Goal: Information Seeking & Learning: Learn about a topic

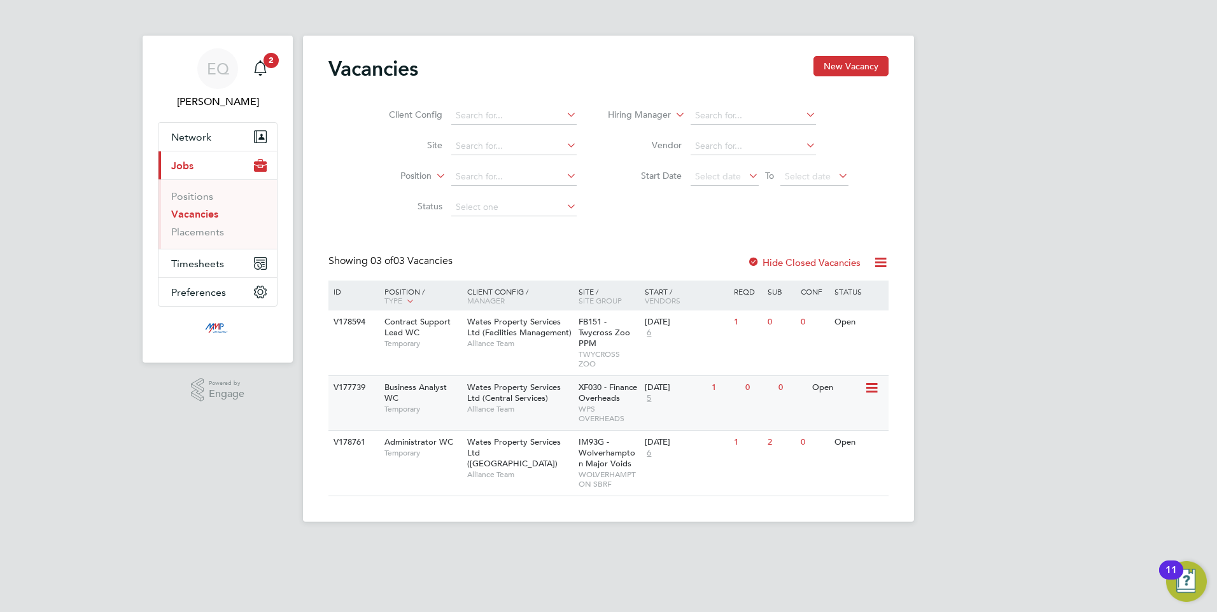
click at [459, 395] on div "Business Analyst WC Temporary" at bounding box center [419, 398] width 89 height 44
click at [260, 66] on icon "Main navigation" at bounding box center [260, 67] width 15 height 15
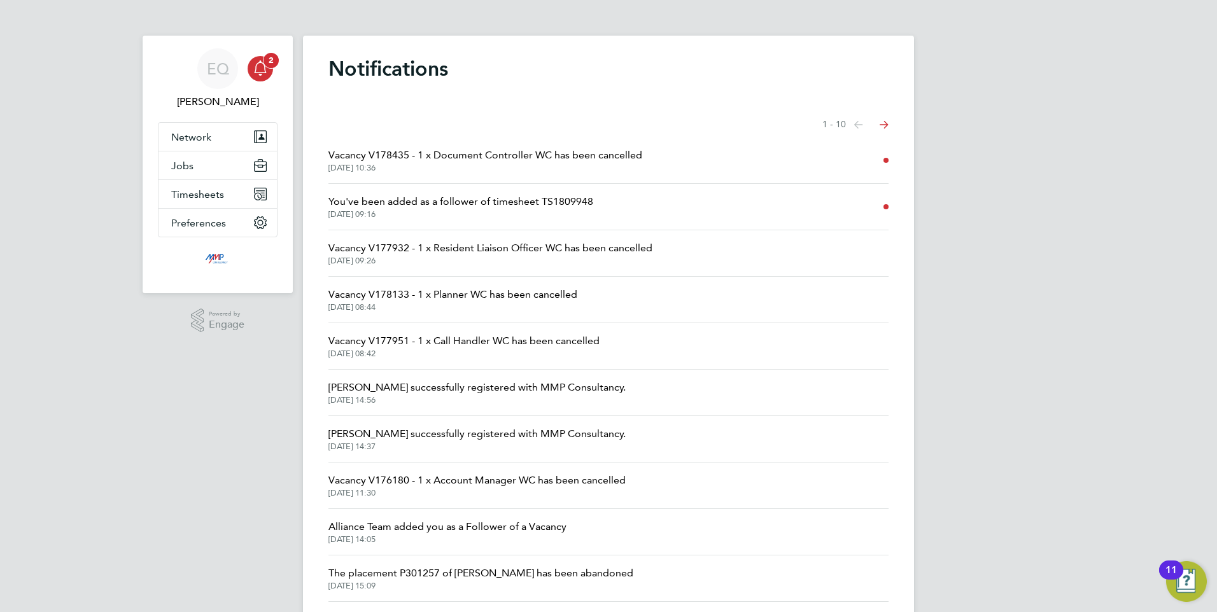
click at [265, 66] on app-alerts-badge "2" at bounding box center [271, 60] width 17 height 17
click at [263, 71] on icon "Main navigation" at bounding box center [260, 67] width 15 height 15
click at [24, 79] on div "EQ Eva Quinn Notifications 2 Applications: Network Businesses Sites Workers Con…" at bounding box center [608, 324] width 1217 height 648
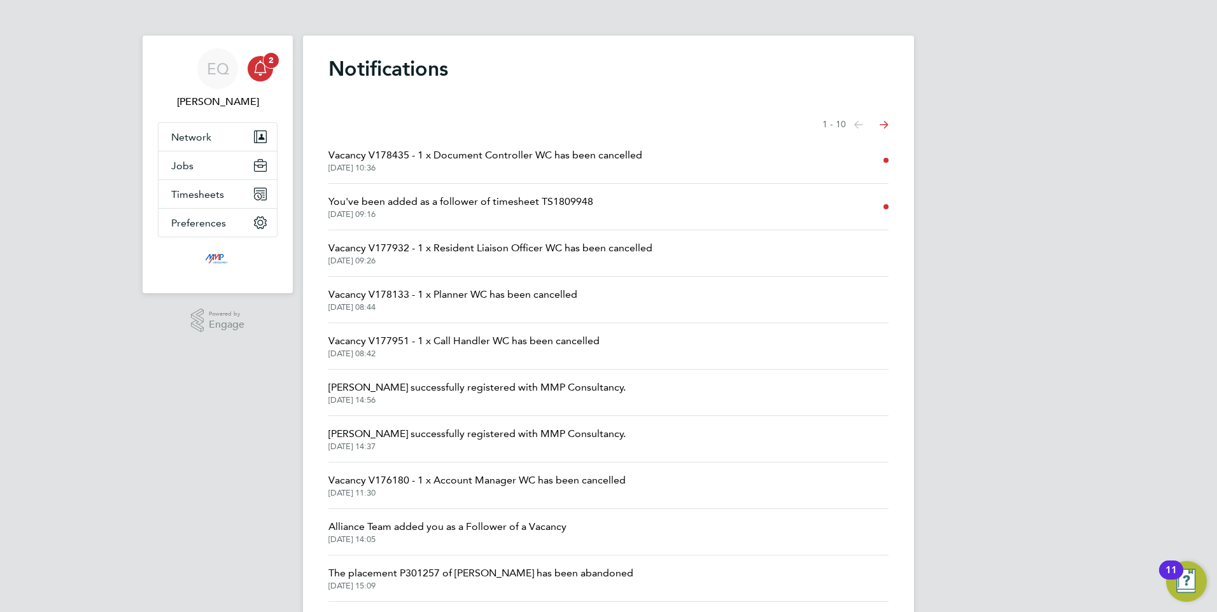
click at [262, 73] on icon "Main navigation" at bounding box center [260, 66] width 12 height 13
drag, startPoint x: 327, startPoint y: 53, endPoint x: 451, endPoint y: 67, distance: 125.5
click at [451, 67] on div "Notifications Showing items 1 - 10 items Previous page Next page Vacancy V17843…" at bounding box center [608, 332] width 611 height 592
drag, startPoint x: 451, startPoint y: 67, endPoint x: 467, endPoint y: 87, distance: 25.5
click at [467, 87] on div "Notifications Showing items 1 - 10 items Previous page Next page Vacancy V17843…" at bounding box center [608, 332] width 611 height 592
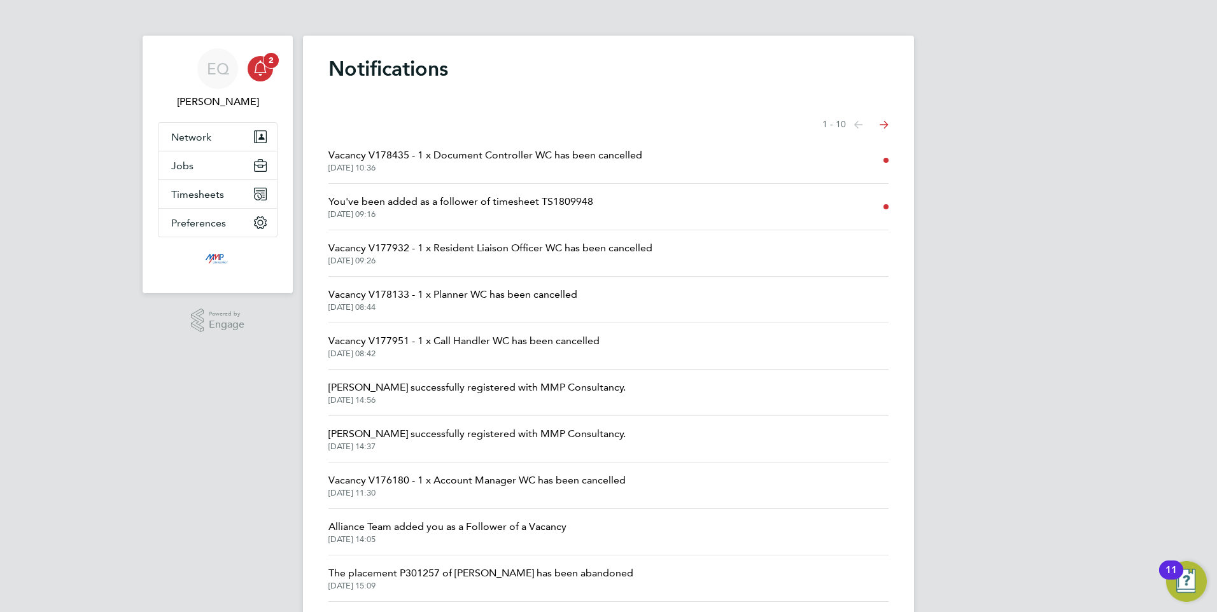
click at [265, 74] on icon "Main navigation" at bounding box center [260, 67] width 15 height 15
click at [260, 70] on icon "Main navigation" at bounding box center [260, 67] width 15 height 15
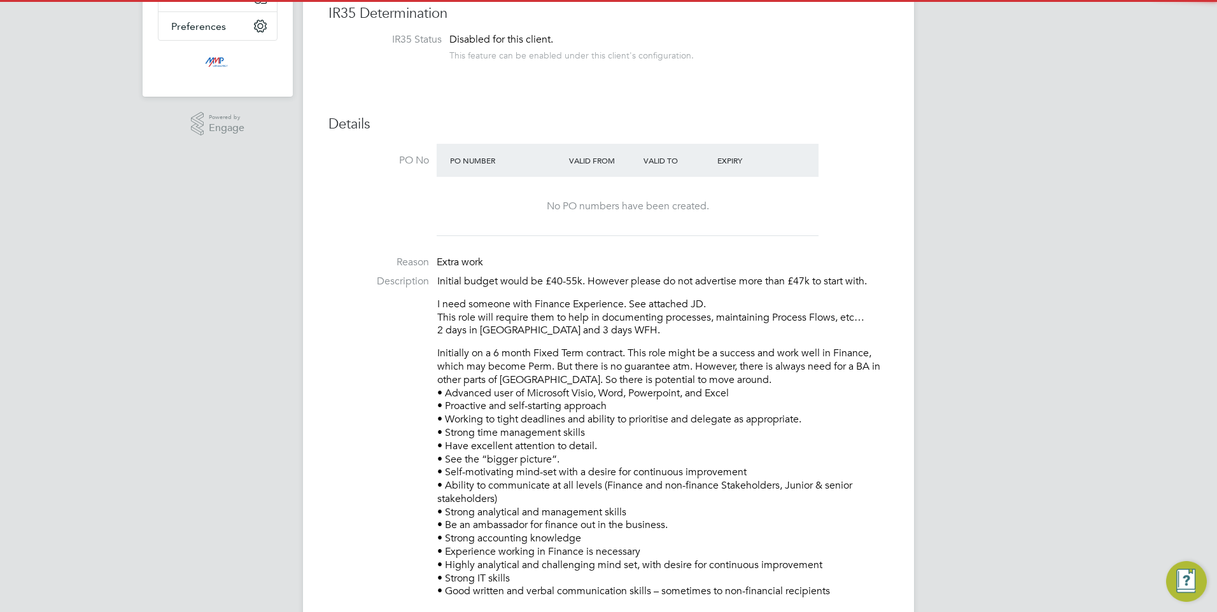
scroll to position [318, 0]
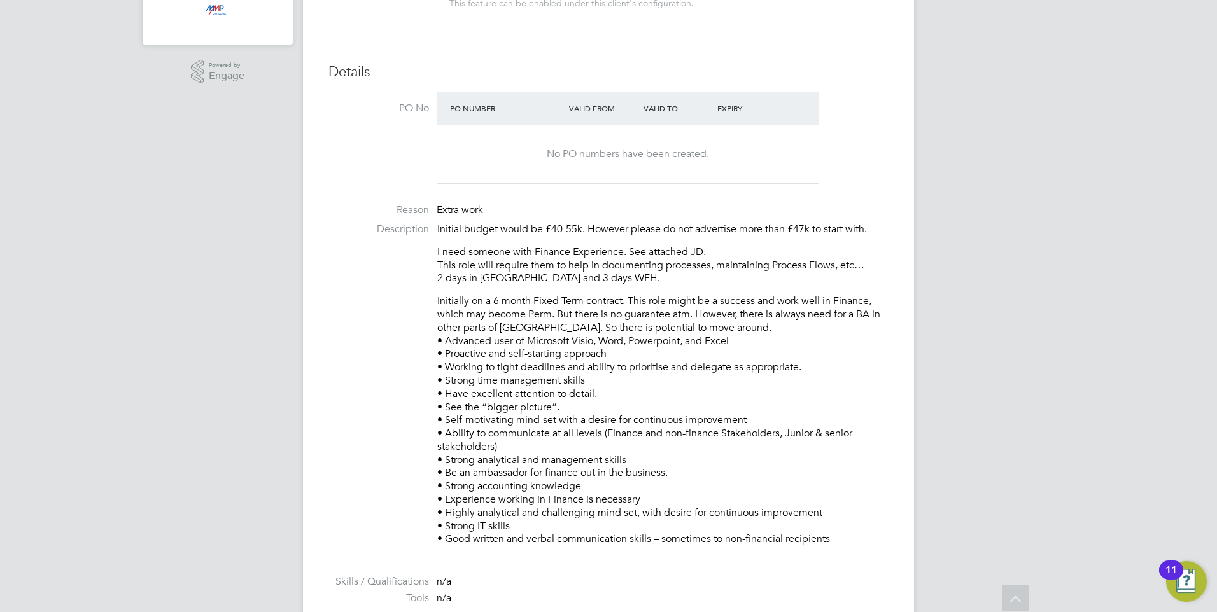
drag, startPoint x: 517, startPoint y: 187, endPoint x: 613, endPoint y: 411, distance: 244.4
click at [613, 411] on ul "PO No PO Number Valid From Valid To Expiry No PO numbers have been created. Rea…" at bounding box center [609, 430] width 560 height 677
drag, startPoint x: 613, startPoint y: 411, endPoint x: 615, endPoint y: 438, distance: 26.8
click at [615, 437] on p "Initially on a 6 month Fixed Term contract. This role might be a success and wo…" at bounding box center [662, 420] width 451 height 251
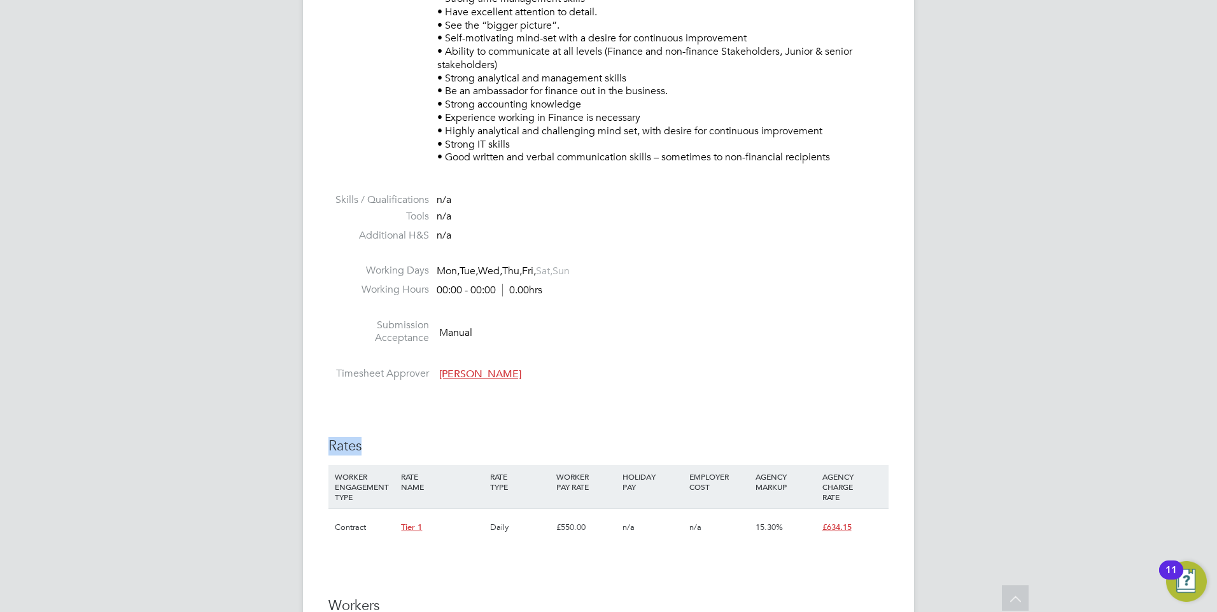
drag, startPoint x: 556, startPoint y: 386, endPoint x: 447, endPoint y: 409, distance: 111.9
click at [448, 393] on div "IR35 Determination IR35 Status Disabled for this client. This feature can be en…" at bounding box center [609, 401] width 560 height 1663
drag, startPoint x: 573, startPoint y: 390, endPoint x: 573, endPoint y: 379, distance: 10.8
click at [573, 379] on div "IR35 Determination IR35 Status Disabled for this client. This feature can be en…" at bounding box center [609, 401] width 560 height 1663
drag, startPoint x: 573, startPoint y: 379, endPoint x: 524, endPoint y: 410, distance: 58.1
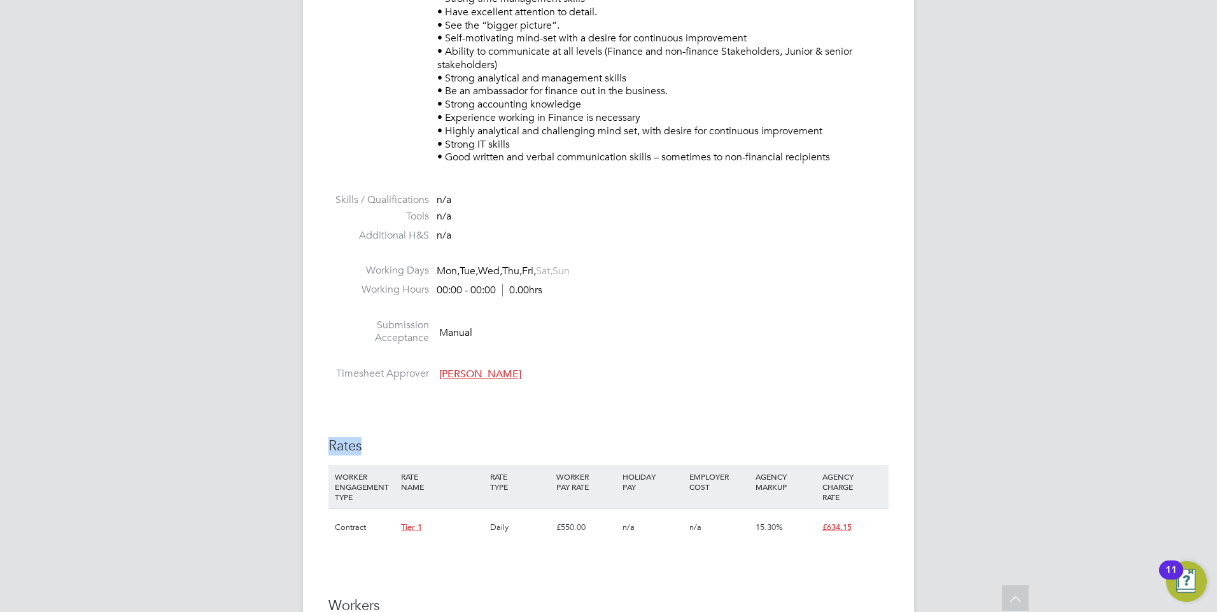
click at [527, 432] on div "IR35 Determination IR35 Status Disabled for this client. This feature can be en…" at bounding box center [609, 401] width 560 height 1663
drag, startPoint x: 438, startPoint y: 373, endPoint x: 542, endPoint y: 371, distance: 103.8
click at [531, 371] on li "Timesheet Approver Mohamed Iskandarani" at bounding box center [609, 376] width 560 height 19
click at [521, 375] on span "Mohamed Iskandarani" at bounding box center [480, 374] width 82 height 13
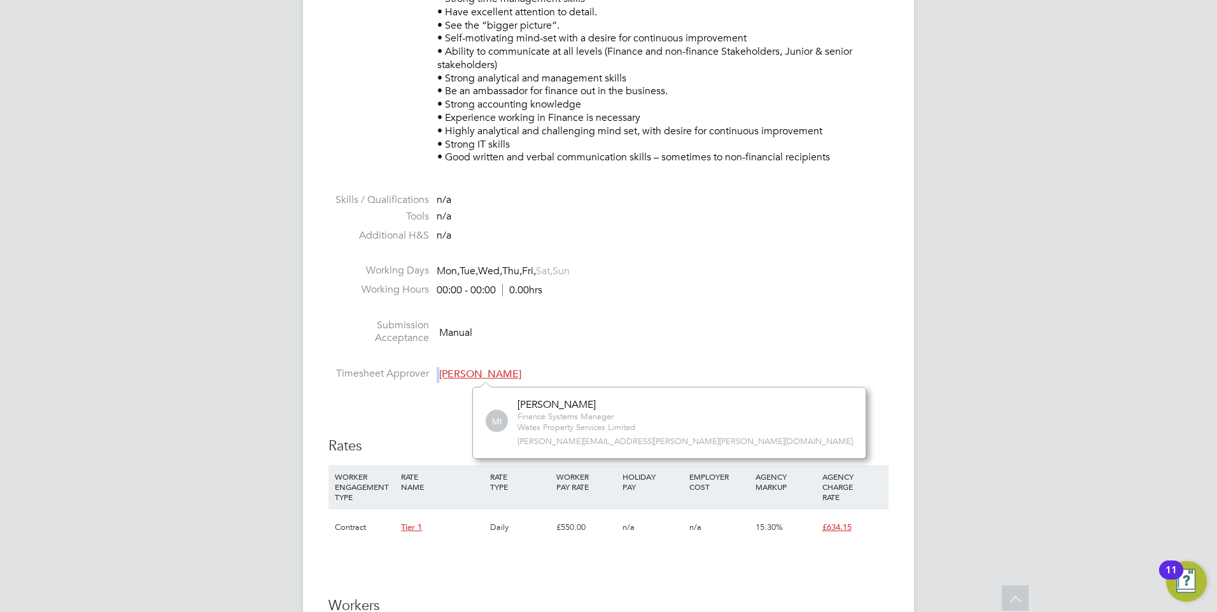
scroll to position [71, 192]
drag, startPoint x: 621, startPoint y: 398, endPoint x: 630, endPoint y: 399, distance: 8.4
click at [630, 399] on div "MI Mohamed Iskandarani Finance Systems Manager Wates Property Services Limited …" at bounding box center [669, 422] width 394 height 71
drag, startPoint x: 630, startPoint y: 399, endPoint x: 565, endPoint y: 400, distance: 65.0
copy div "Mohamed Iskandarani"
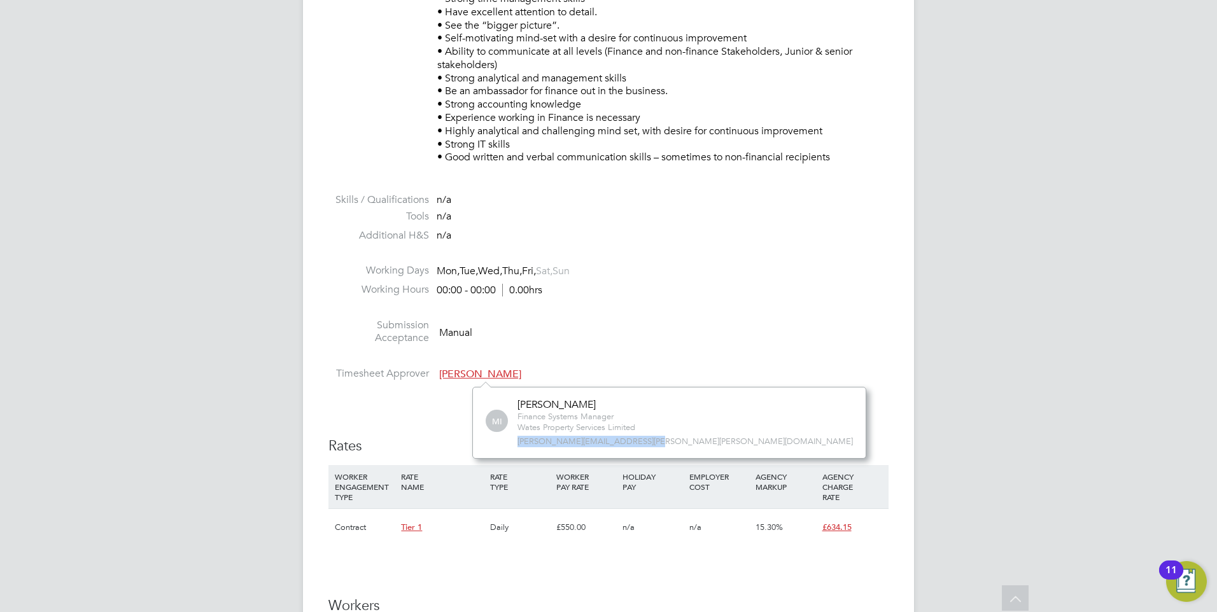
drag, startPoint x: 651, startPoint y: 440, endPoint x: 516, endPoint y: 445, distance: 135.7
click at [516, 445] on div "MI Mohamed Iskandarani Finance Systems Manager Wates Property Services Limited …" at bounding box center [669, 423] width 367 height 48
drag, startPoint x: 516, startPoint y: 445, endPoint x: 528, endPoint y: 439, distance: 14.0
copy span "mohamed.iskandarani@wates.co.uk"
click at [670, 335] on li "Submission Acceptance Manual" at bounding box center [609, 335] width 560 height 32
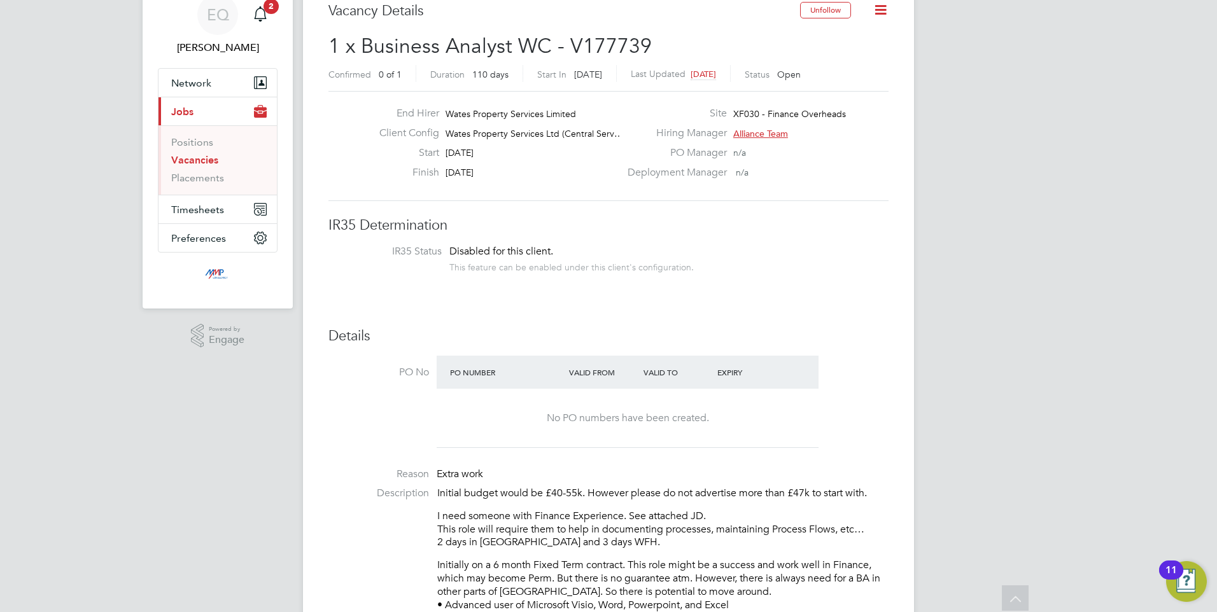
scroll to position [0, 0]
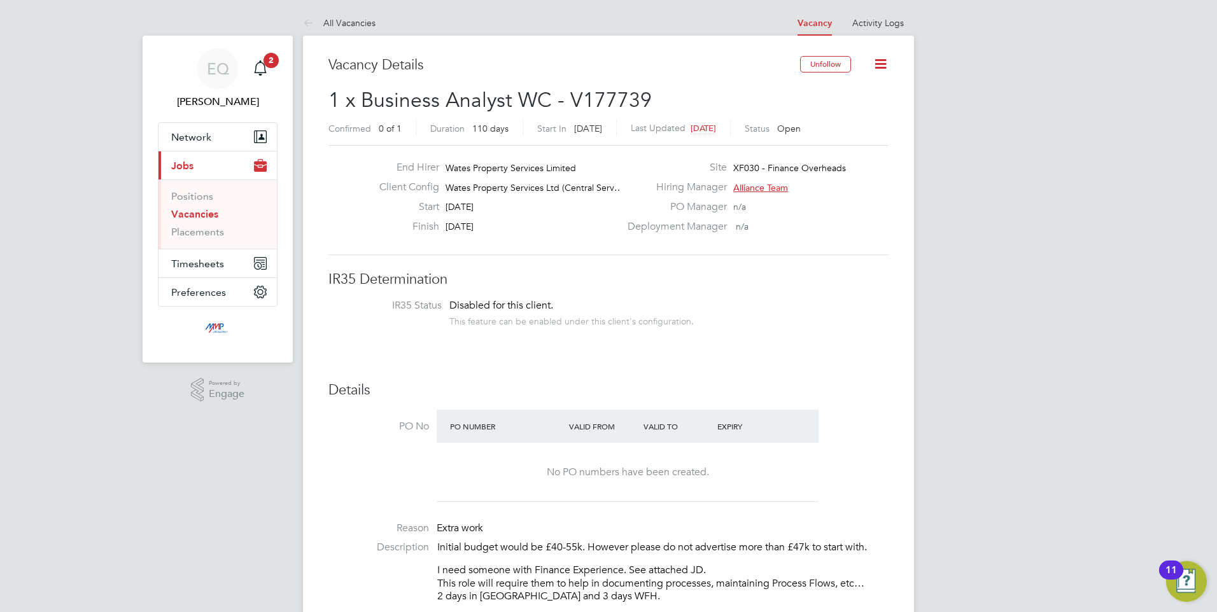
click at [203, 215] on link "Vacancies" at bounding box center [194, 214] width 47 height 12
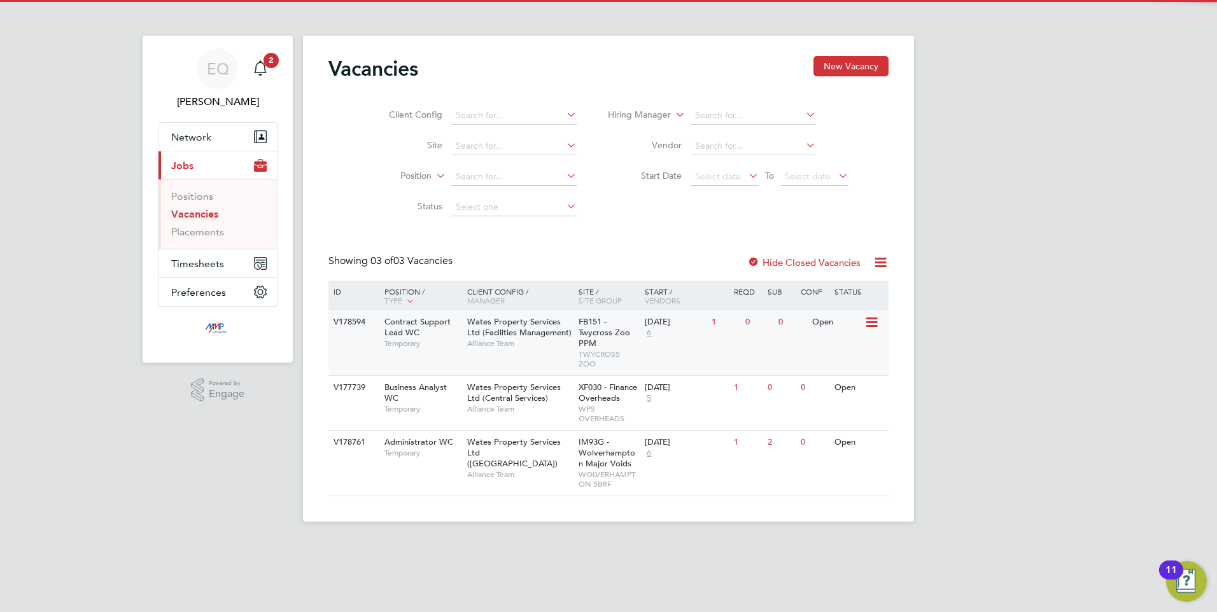
click at [395, 339] on span "Temporary" at bounding box center [423, 344] width 76 height 10
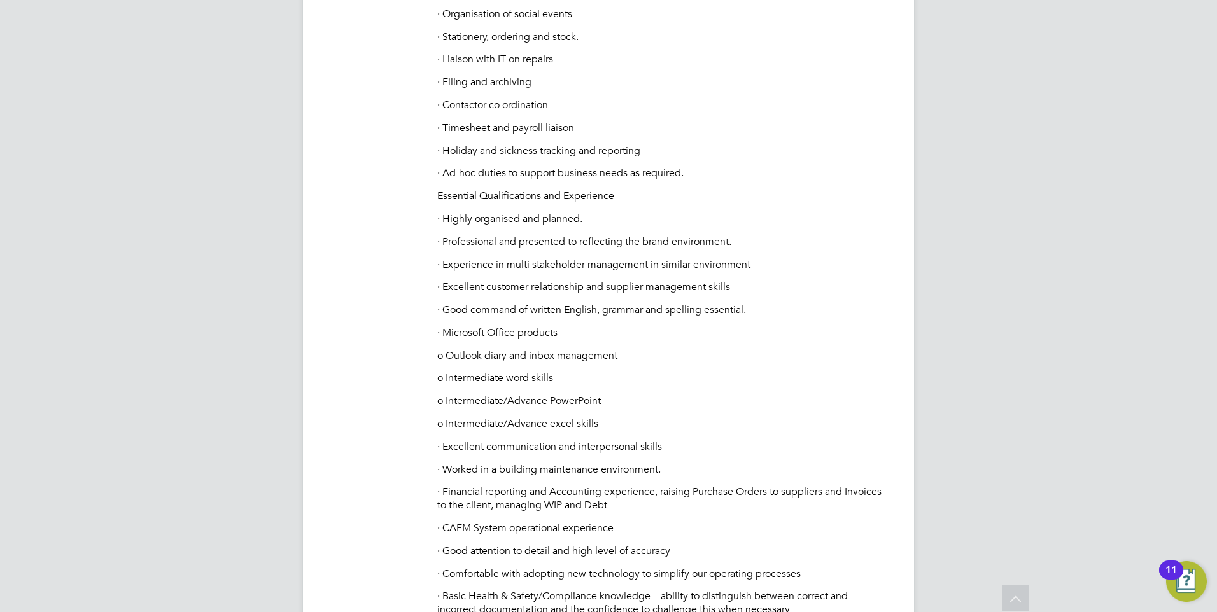
scroll to position [2228, 0]
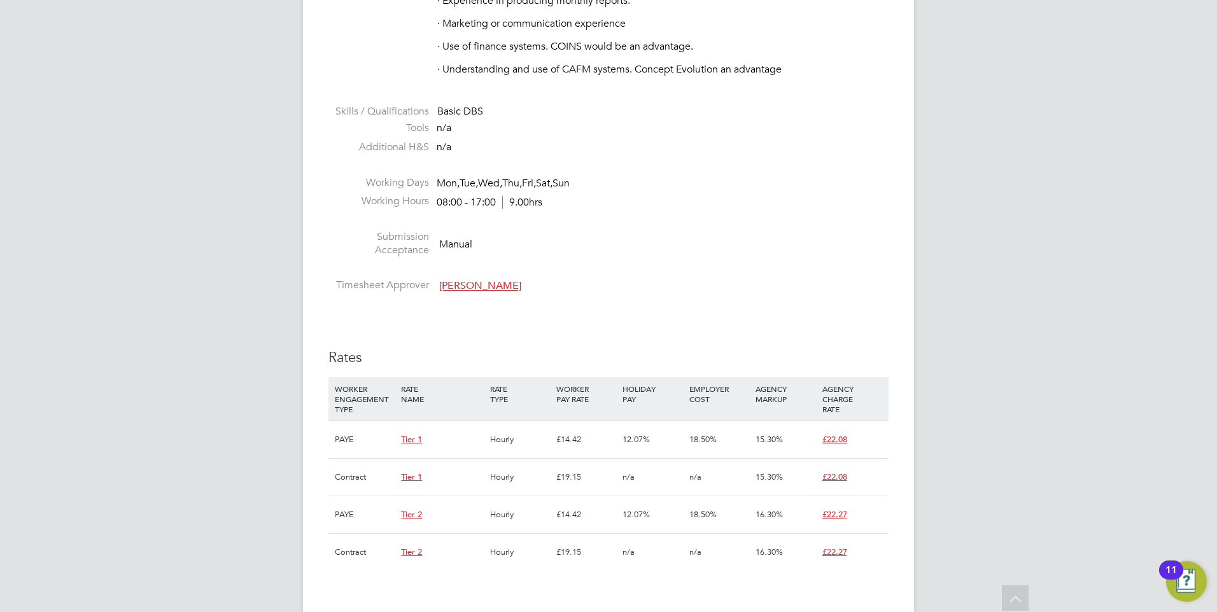
click at [466, 280] on span "Chris Cornaby" at bounding box center [480, 286] width 82 height 13
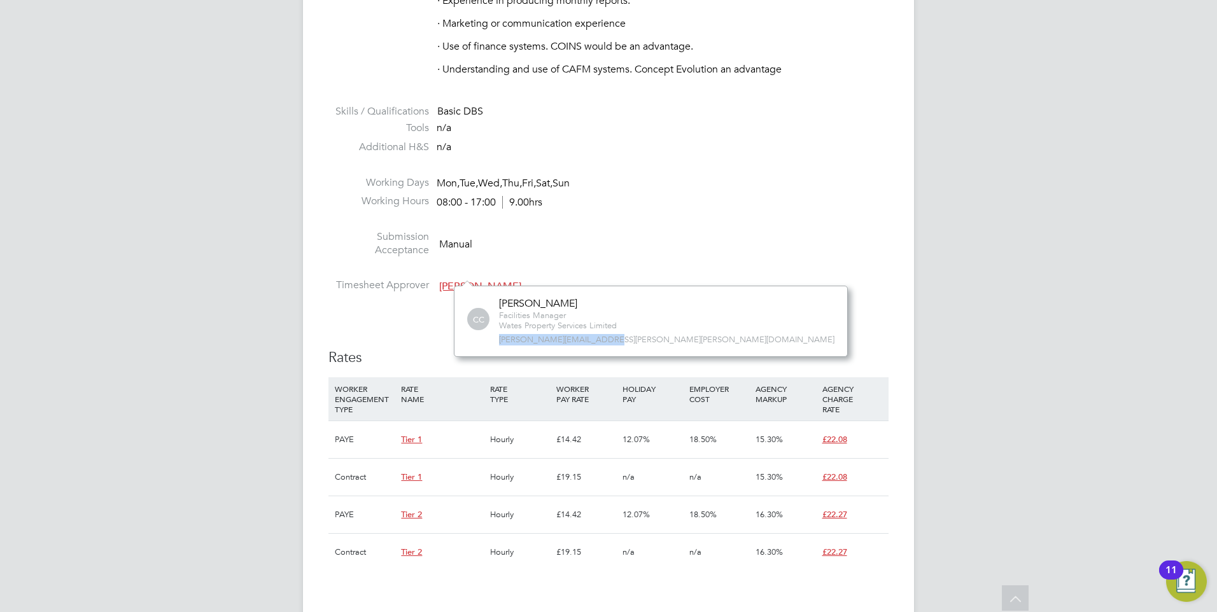
drag, startPoint x: 602, startPoint y: 337, endPoint x: 485, endPoint y: 336, distance: 116.5
click at [485, 336] on div "CC Chris Cornaby Facilities Manager Wates Property Services Limited chris.corna…" at bounding box center [650, 321] width 367 height 48
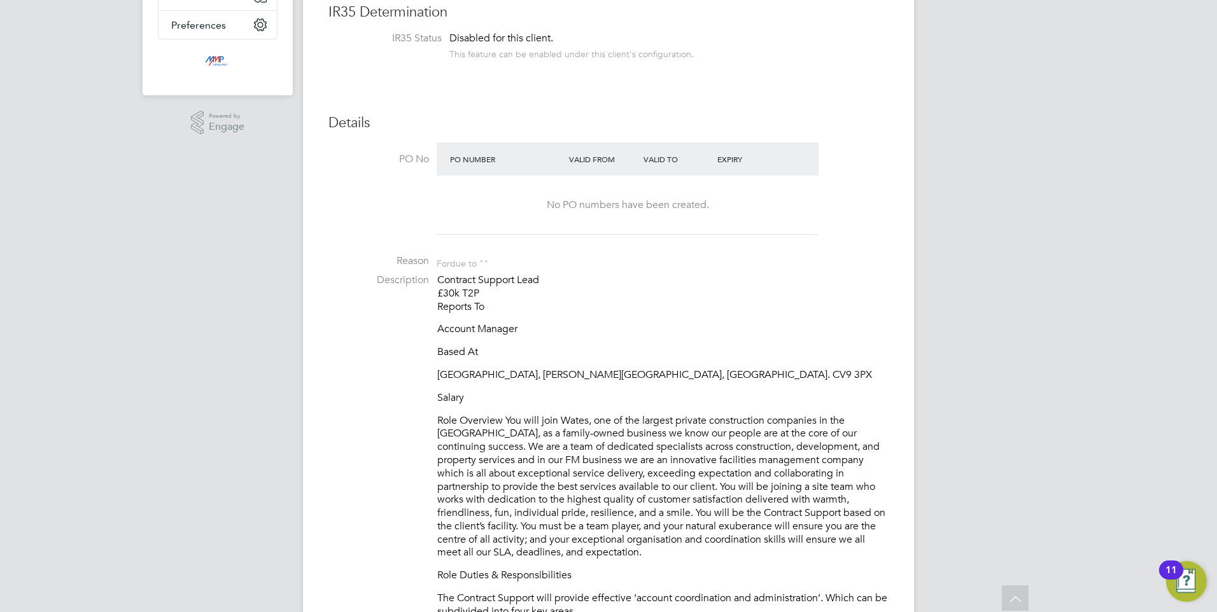
scroll to position [255, 0]
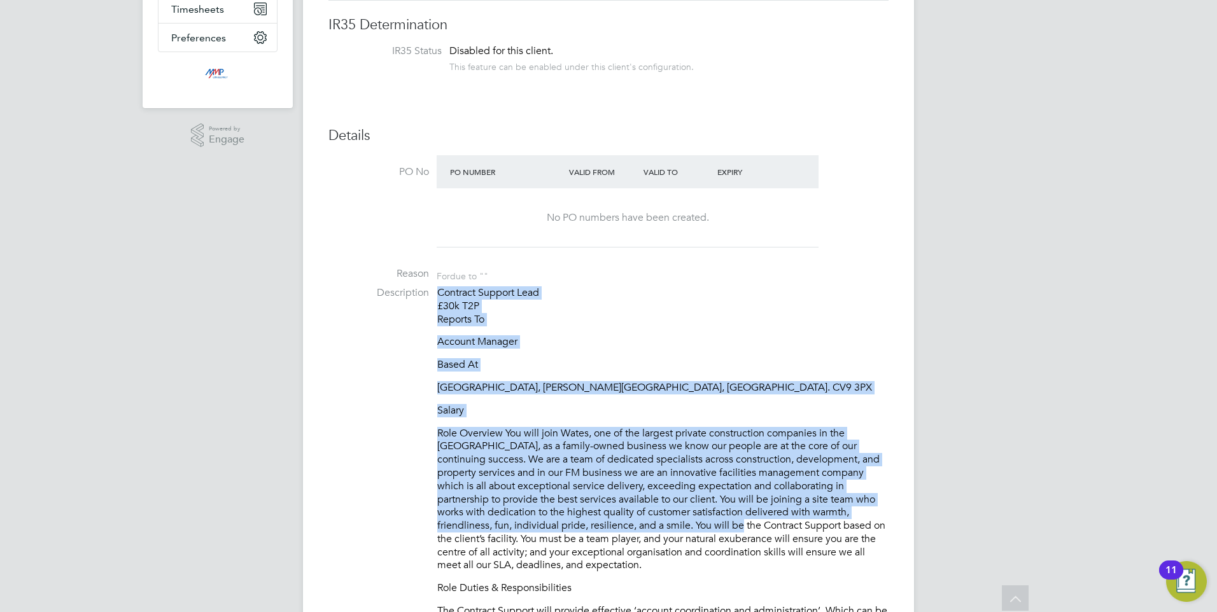
drag, startPoint x: 650, startPoint y: 522, endPoint x: 424, endPoint y: 297, distance: 318.7
drag, startPoint x: 424, startPoint y: 297, endPoint x: 547, endPoint y: 343, distance: 130.9
click at [547, 343] on p "Account Manager" at bounding box center [662, 342] width 451 height 13
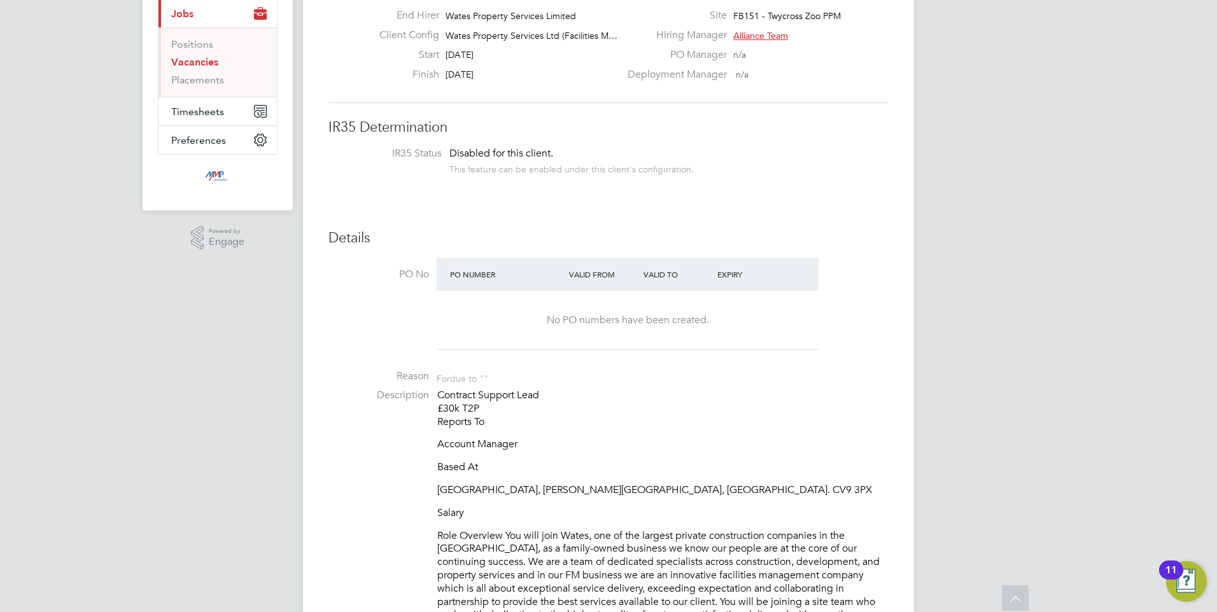
scroll to position [0, 0]
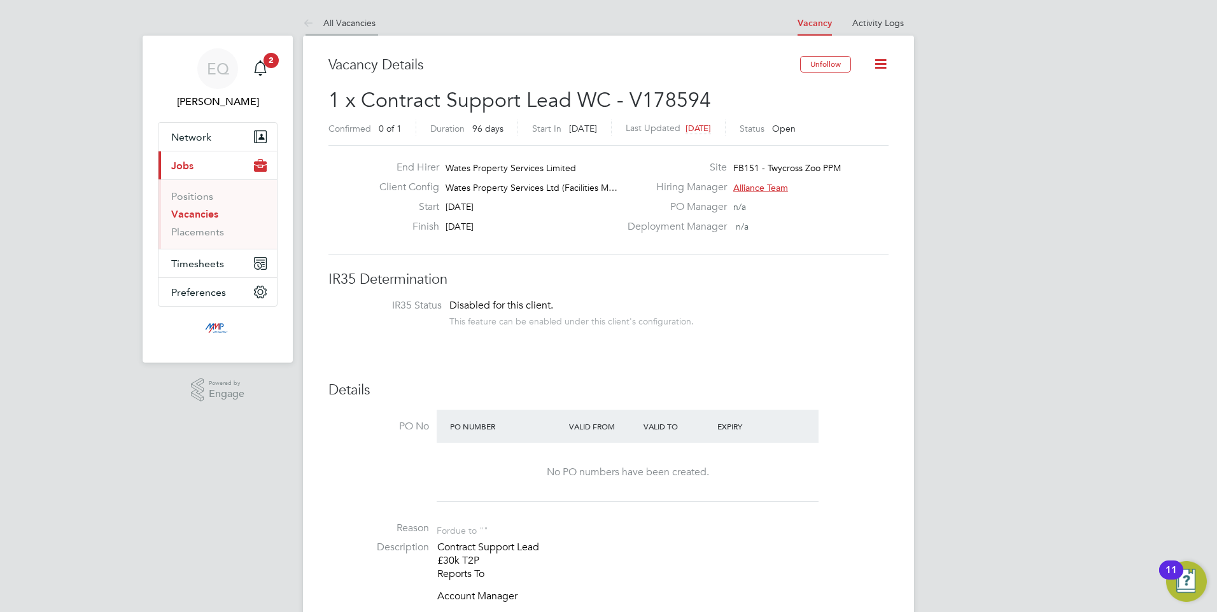
click at [349, 23] on link "All Vacancies" at bounding box center [339, 22] width 73 height 11
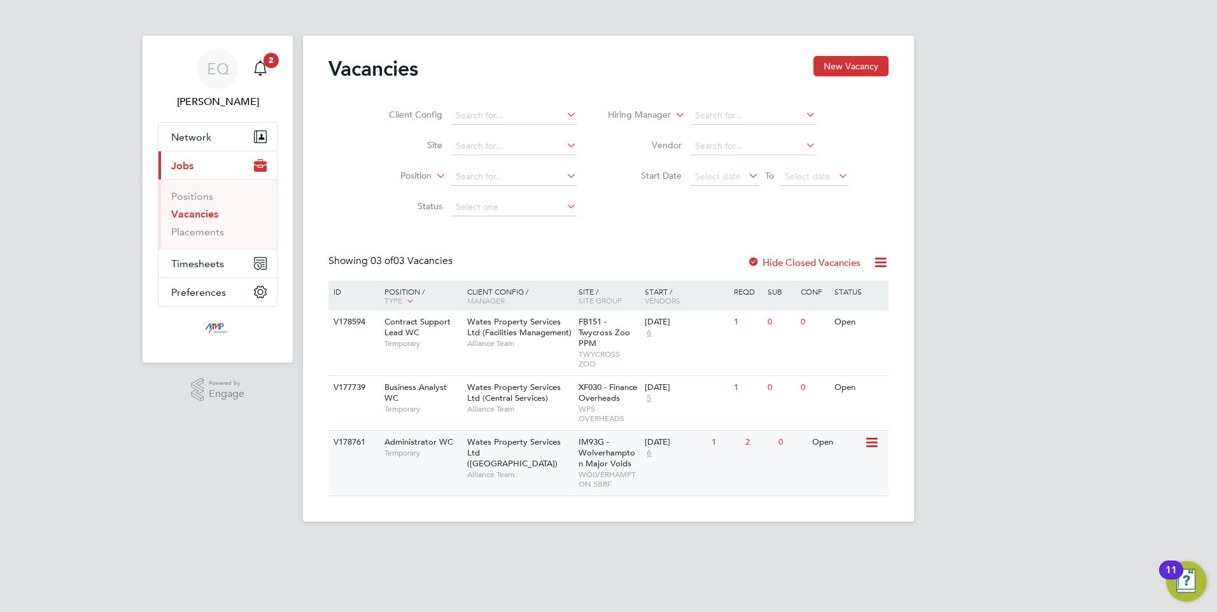
click at [423, 455] on span "Temporary" at bounding box center [423, 453] width 76 height 10
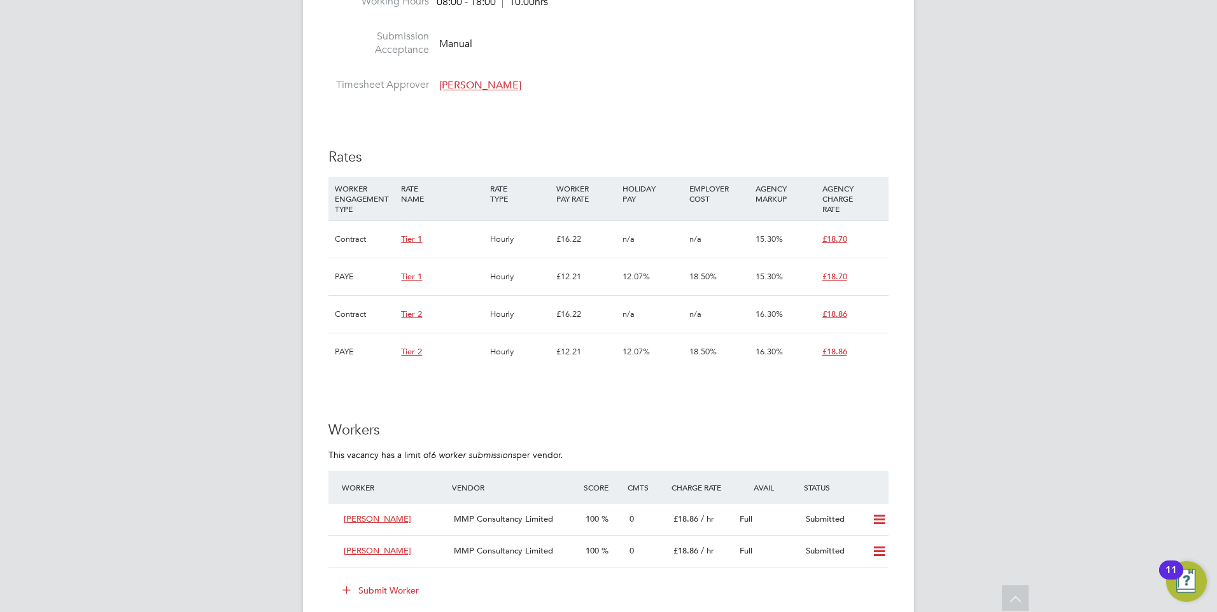
click at [484, 81] on span "[PERSON_NAME]" at bounding box center [480, 86] width 82 height 13
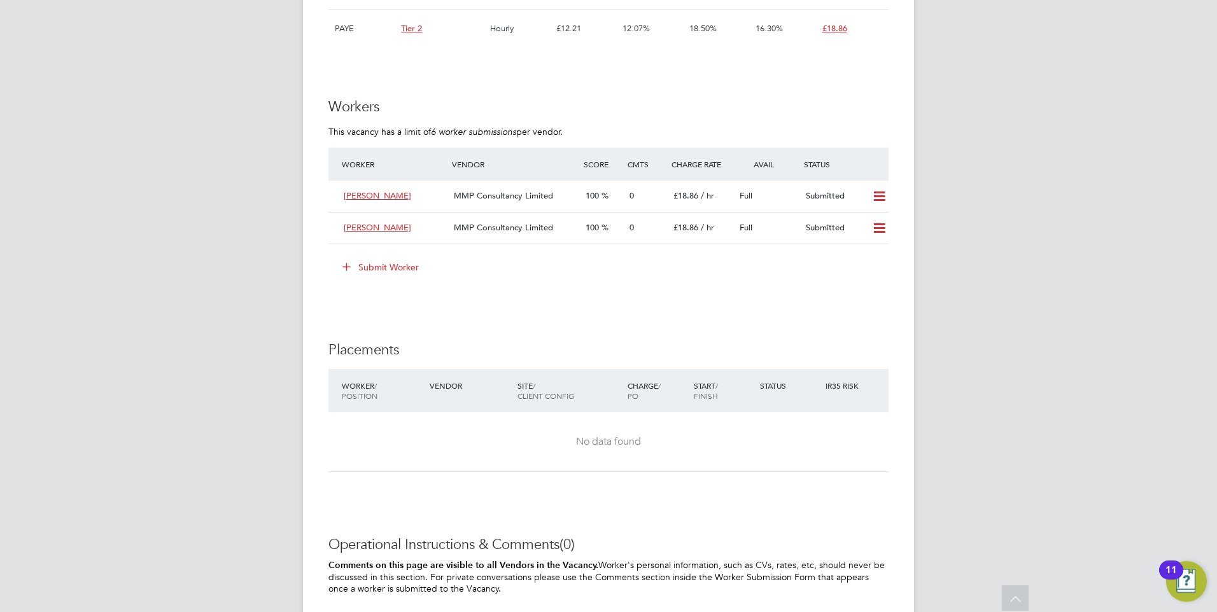
scroll to position [1146, 0]
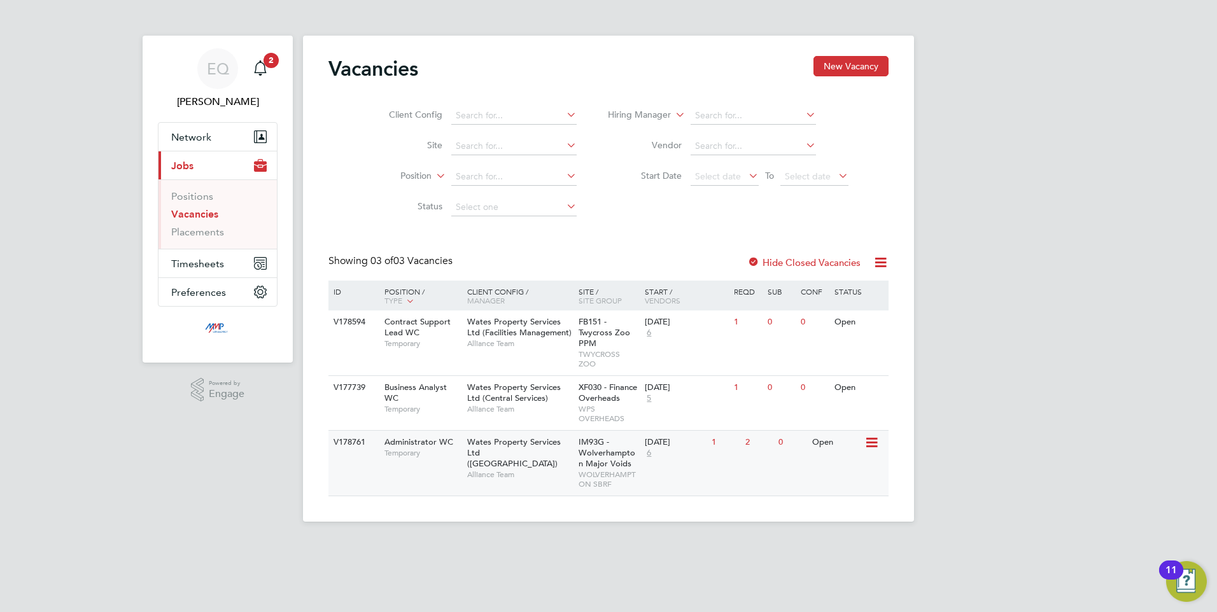
click at [400, 467] on div "V178761 Administrator WC Temporary Wates Property Services Ltd (Central & North…" at bounding box center [609, 463] width 560 height 66
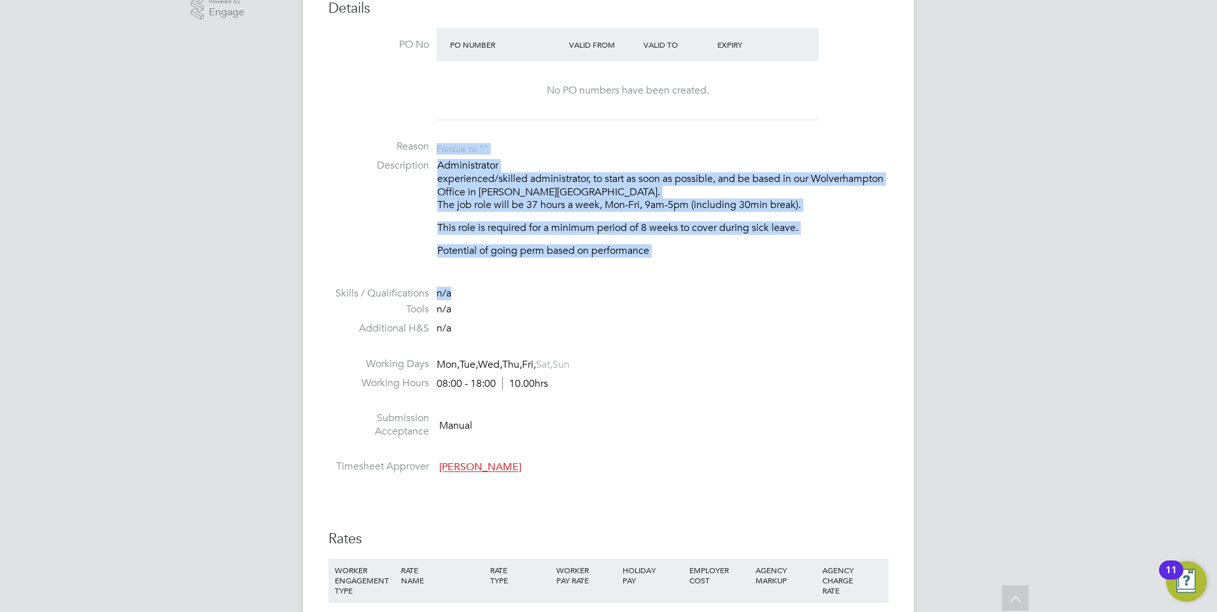
drag, startPoint x: 726, startPoint y: 294, endPoint x: 476, endPoint y: 120, distance: 303.8
click at [476, 120] on ul "PO No PO Number Valid From Valid To Expiry No PO numbers have been created. Rea…" at bounding box center [609, 254] width 560 height 452
drag, startPoint x: 476, startPoint y: 120, endPoint x: 691, endPoint y: 327, distance: 298.1
click at [691, 327] on li "Additional H&S n/a" at bounding box center [609, 331] width 560 height 19
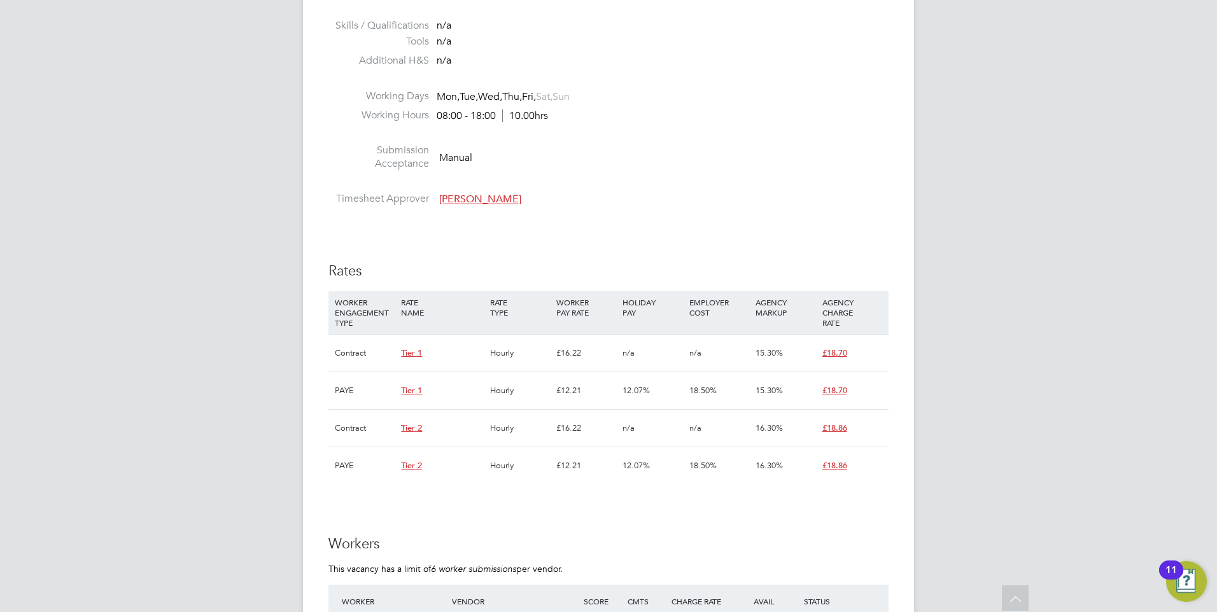
scroll to position [828, 0]
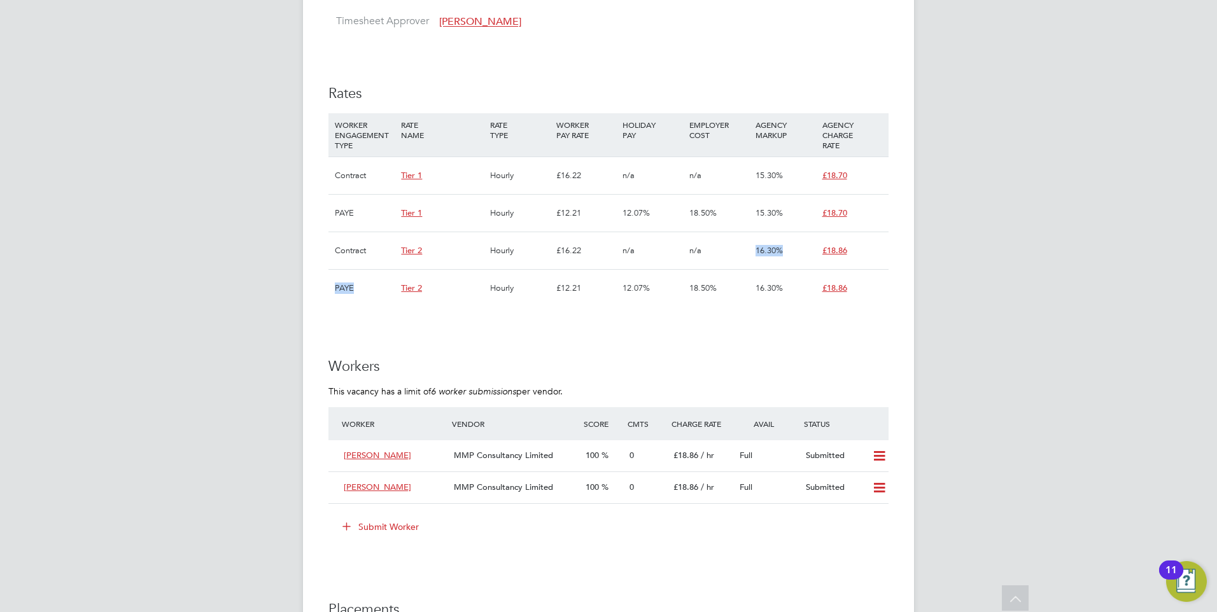
drag, startPoint x: 487, startPoint y: 292, endPoint x: 742, endPoint y: 276, distance: 255.2
click at [742, 276] on div "PAYE Tier 2 Hourly £12.21 12.07% 18.50% 16.30% £18.86" at bounding box center [609, 288] width 560 height 38
drag, startPoint x: 742, startPoint y: 276, endPoint x: 640, endPoint y: 358, distance: 130.8
click at [646, 365] on h3 "Workers" at bounding box center [609, 367] width 560 height 18
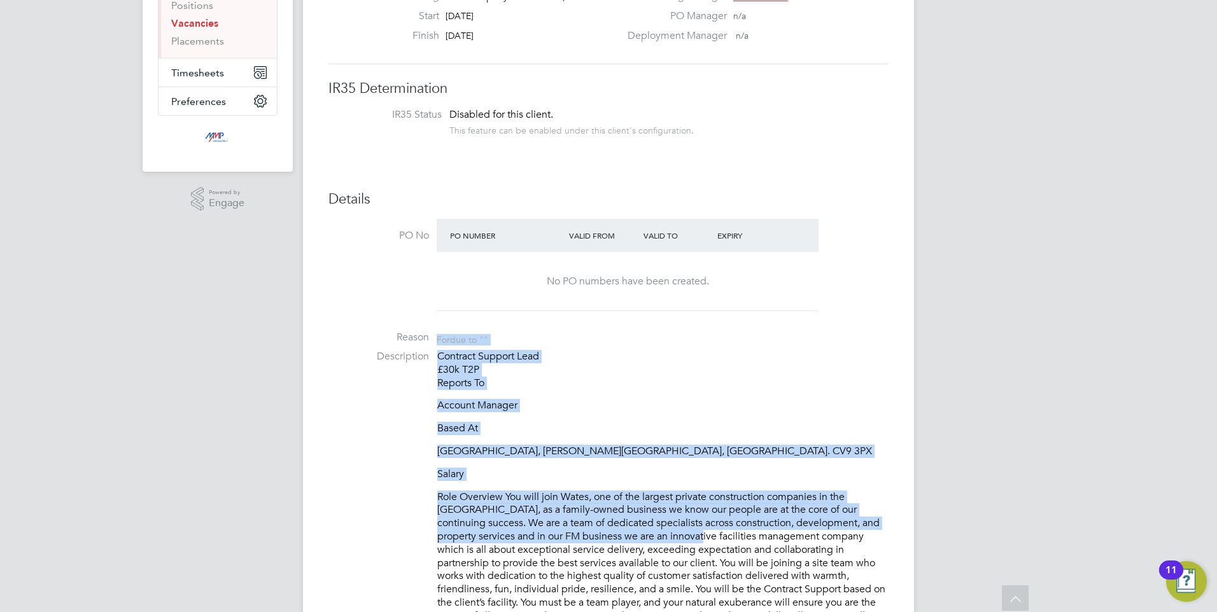
drag, startPoint x: 625, startPoint y: 528, endPoint x: 429, endPoint y: 331, distance: 277.3
drag, startPoint x: 429, startPoint y: 331, endPoint x: 570, endPoint y: 393, distance: 154.5
click at [572, 386] on p "Contract Support Lead £30k T2P Reports To" at bounding box center [662, 369] width 451 height 39
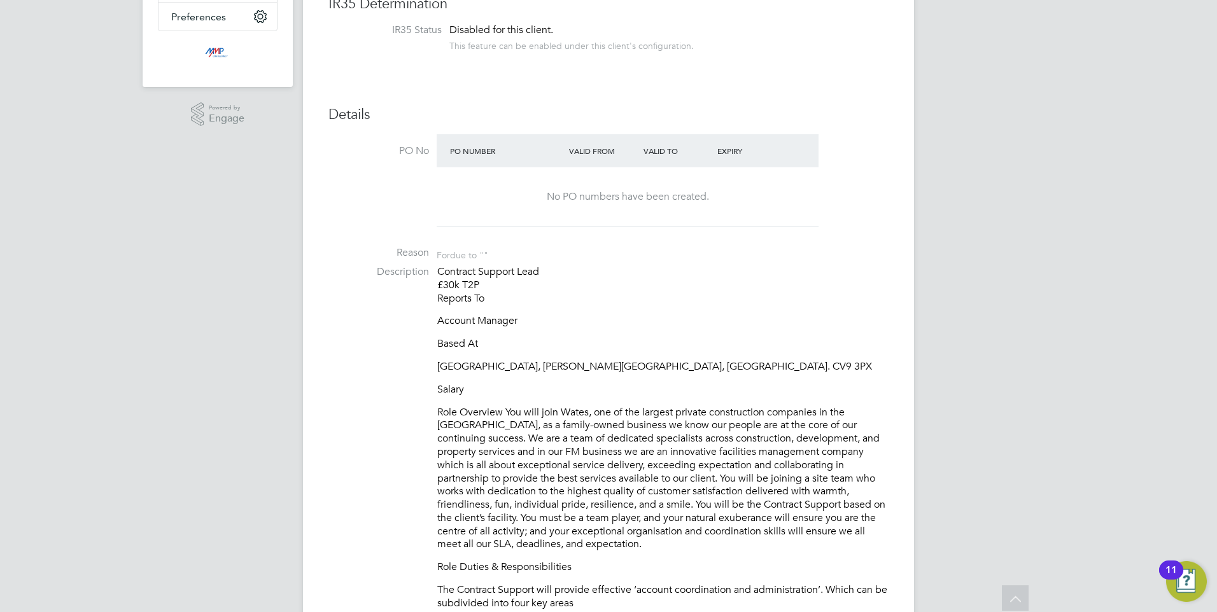
scroll to position [382, 0]
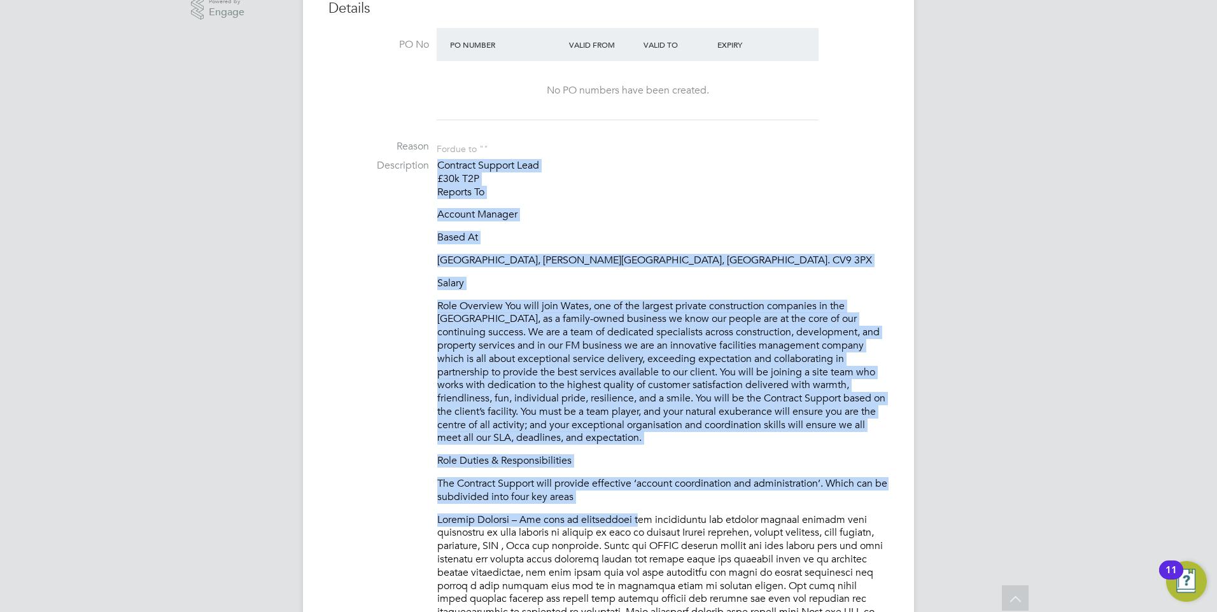
drag, startPoint x: 629, startPoint y: 513, endPoint x: 438, endPoint y: 171, distance: 391.6
drag, startPoint x: 438, startPoint y: 171, endPoint x: 656, endPoint y: 249, distance: 231.4
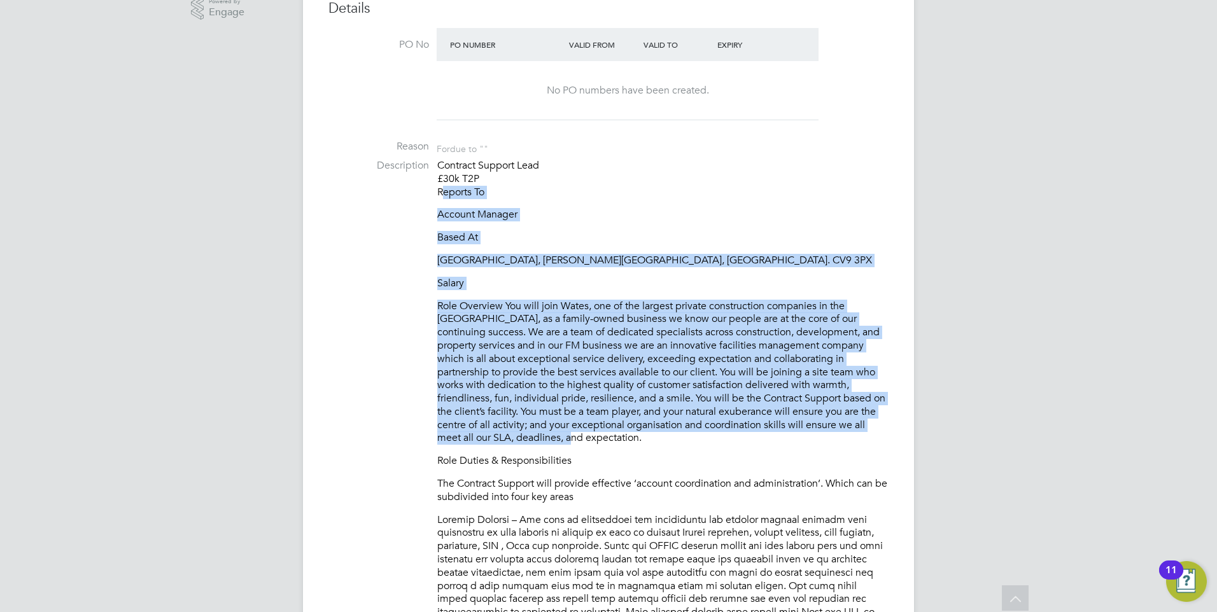
drag, startPoint x: 517, startPoint y: 434, endPoint x: 390, endPoint y: 193, distance: 272.8
drag, startPoint x: 390, startPoint y: 193, endPoint x: 538, endPoint y: 393, distance: 248.9
click at [538, 393] on p "Role Overview You will join Wates, one of the largest private construction comp…" at bounding box center [662, 373] width 451 height 146
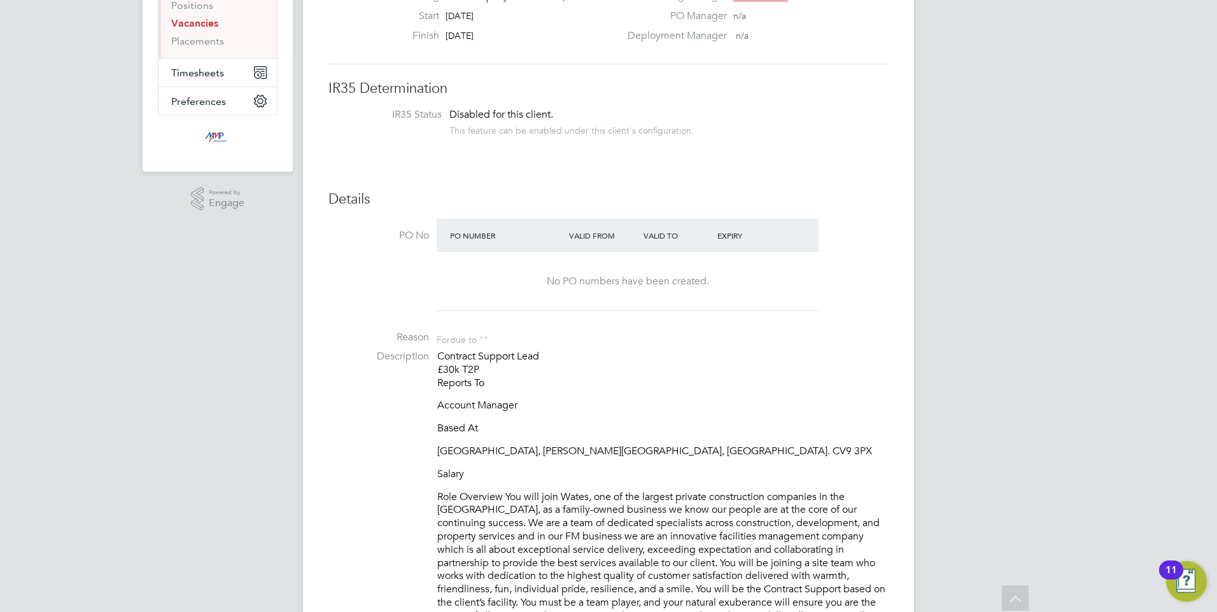
scroll to position [64, 0]
